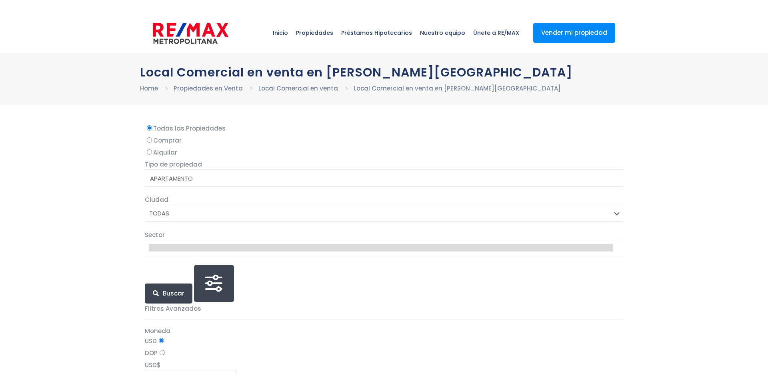
select select
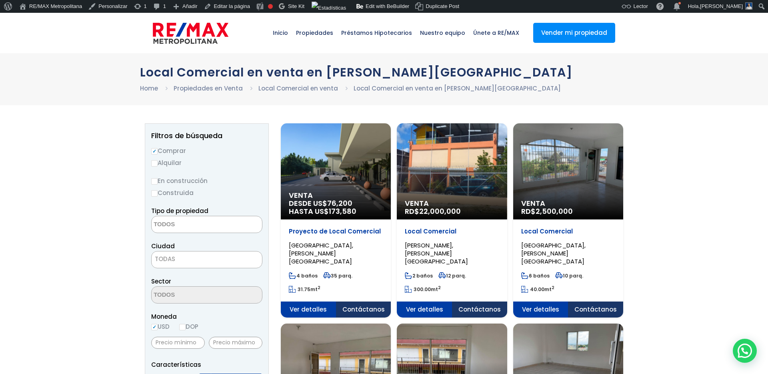
click at [164, 28] on img at bounding box center [191, 33] width 76 height 24
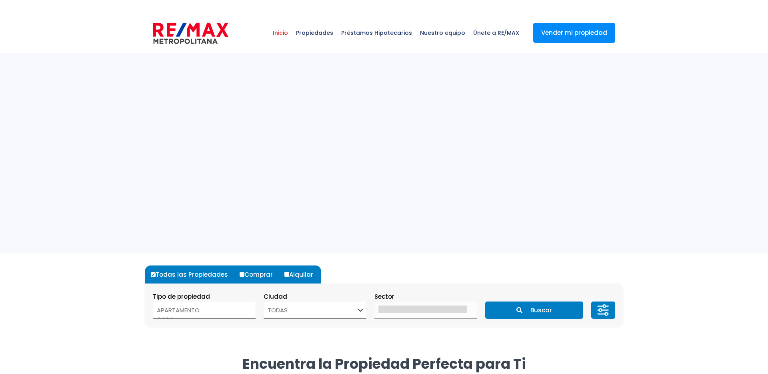
select select
